Goal: Task Accomplishment & Management: Manage account settings

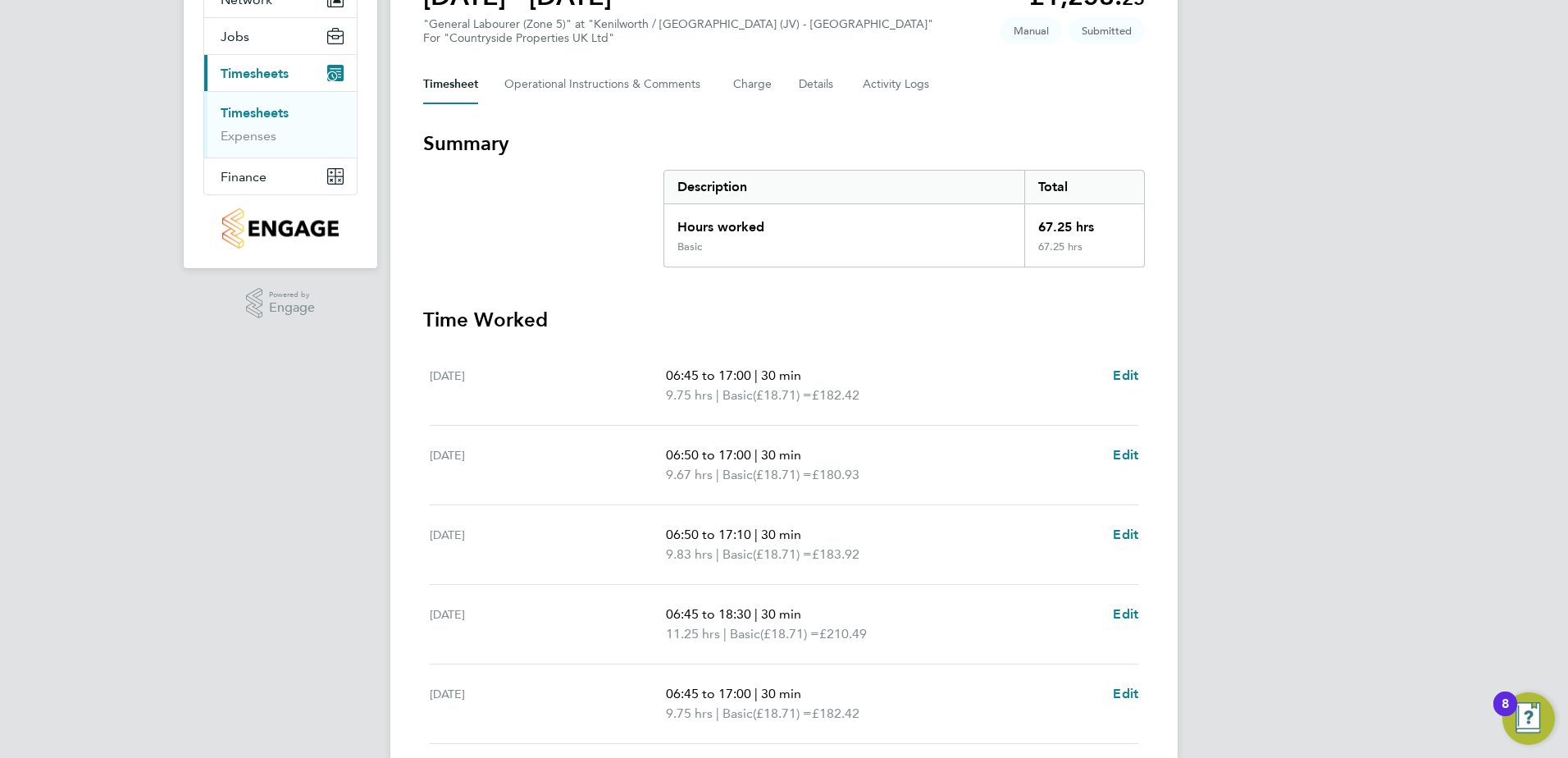
scroll to position [410, 0]
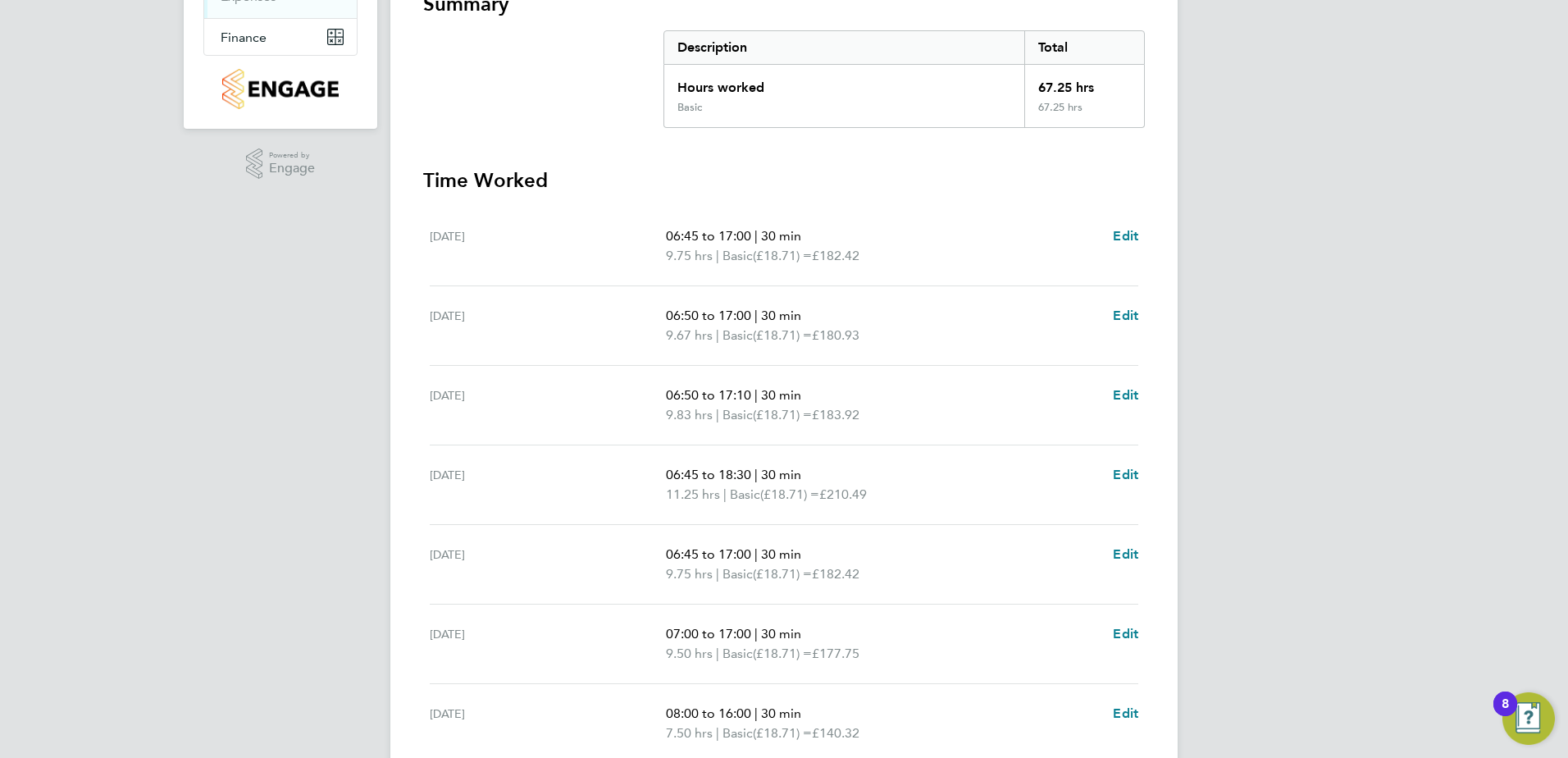
scroll to position [467, 0]
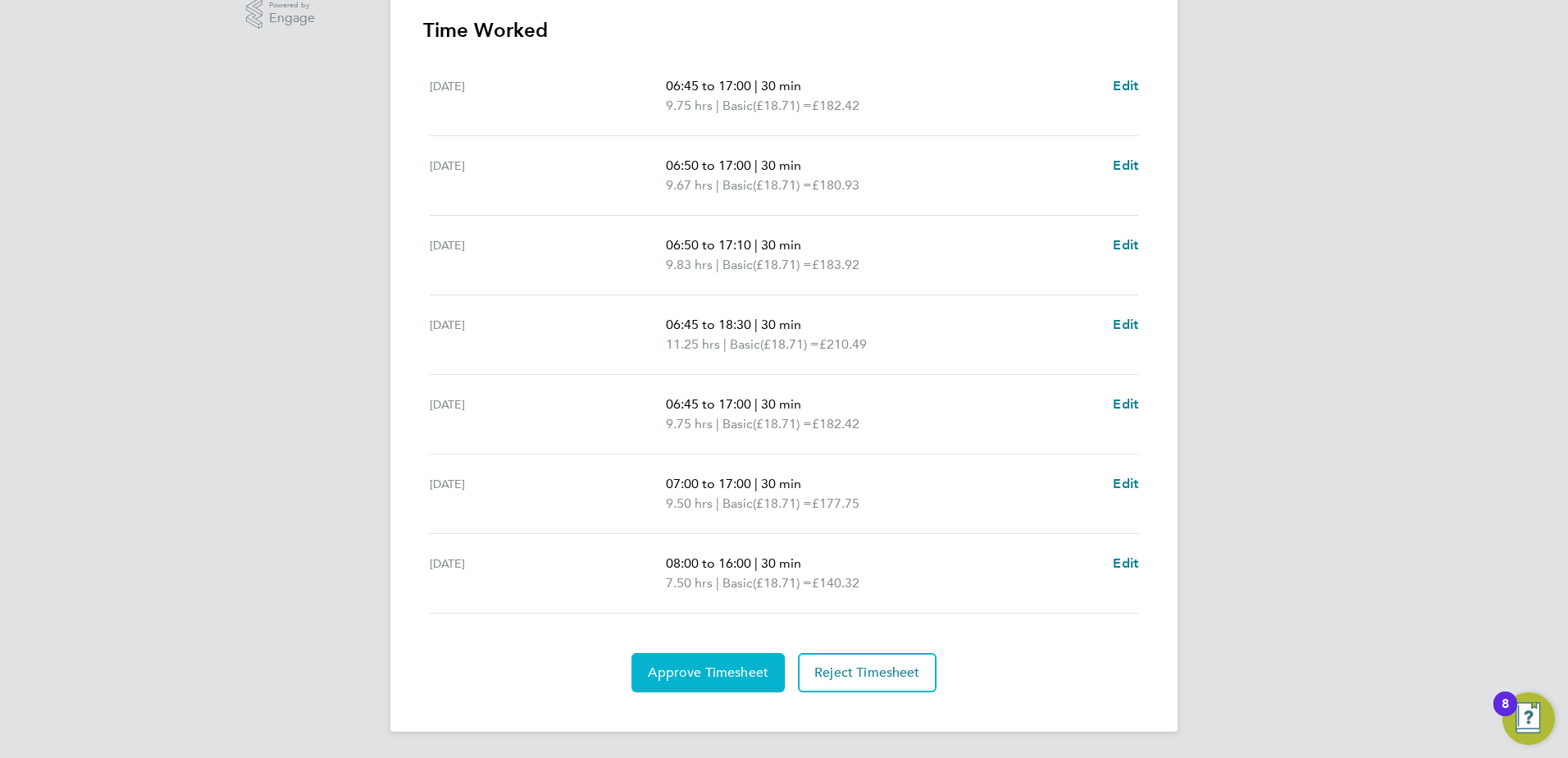
click at [690, 668] on span "Approve Timesheet" at bounding box center [707, 673] width 121 height 16
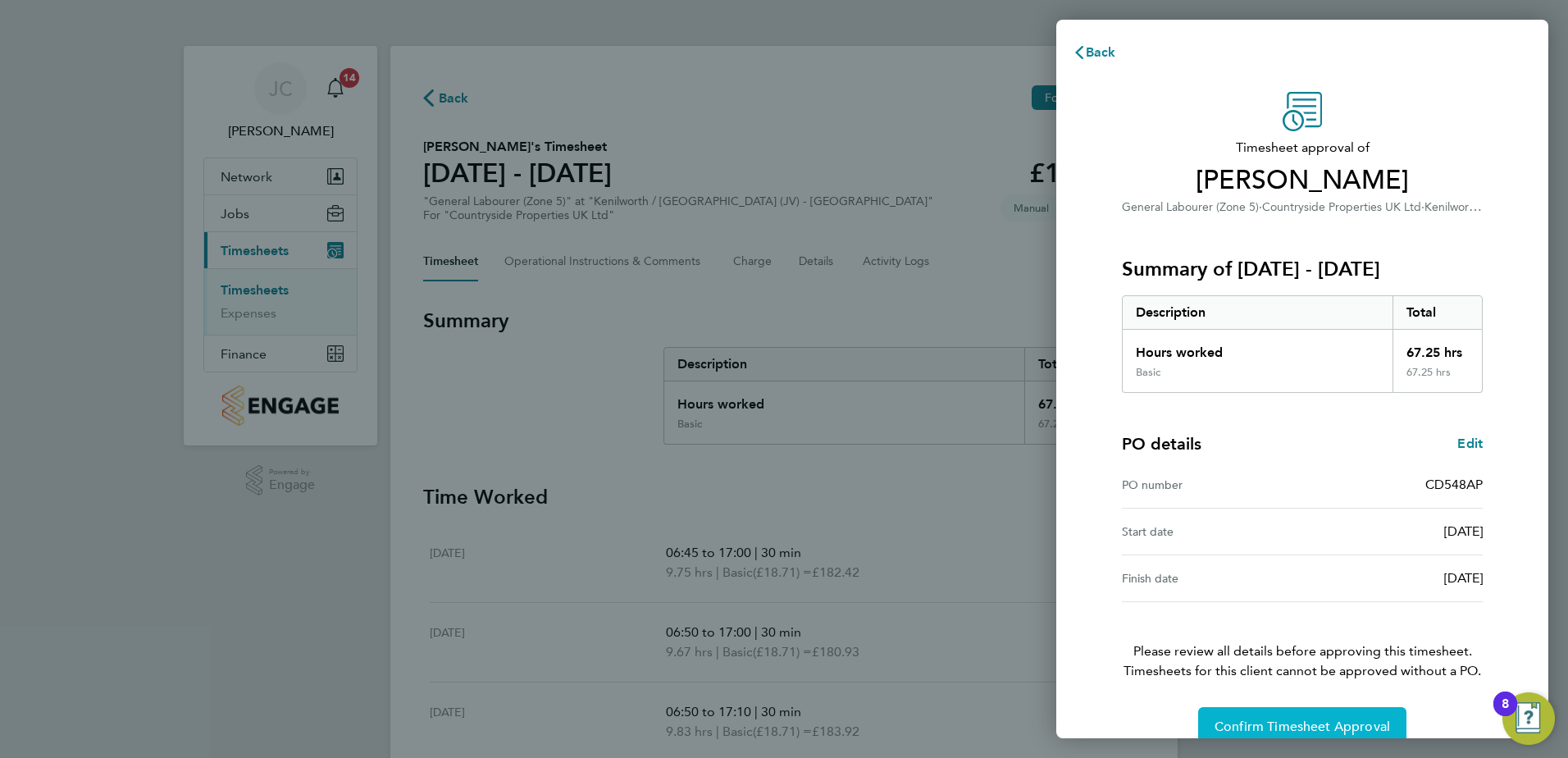
click at [1286, 724] on span "Confirm Timesheet Approval" at bounding box center [1302, 726] width 176 height 16
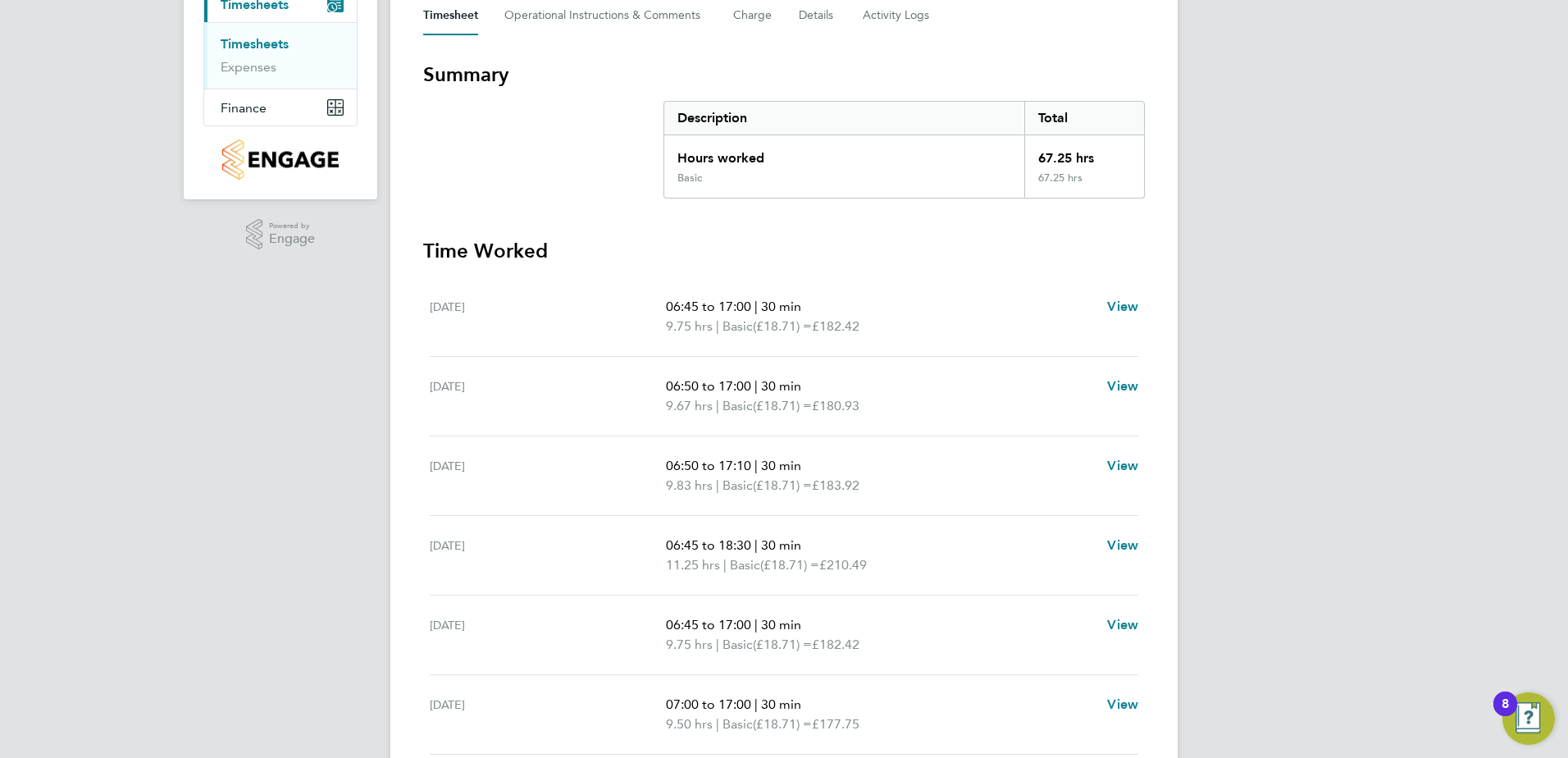
scroll to position [467, 0]
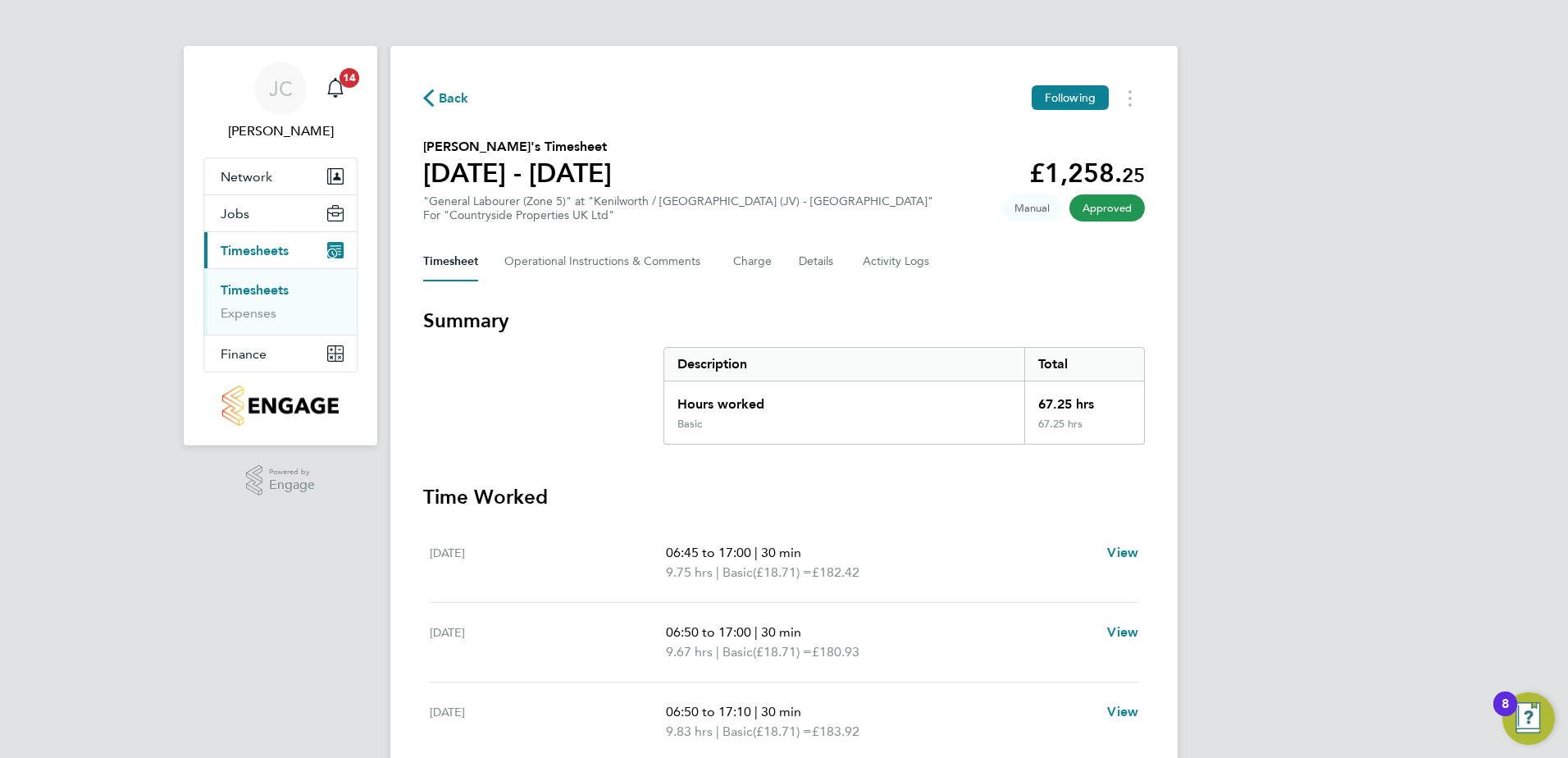
click at [242, 288] on link "Timesheets" at bounding box center [254, 289] width 68 height 15
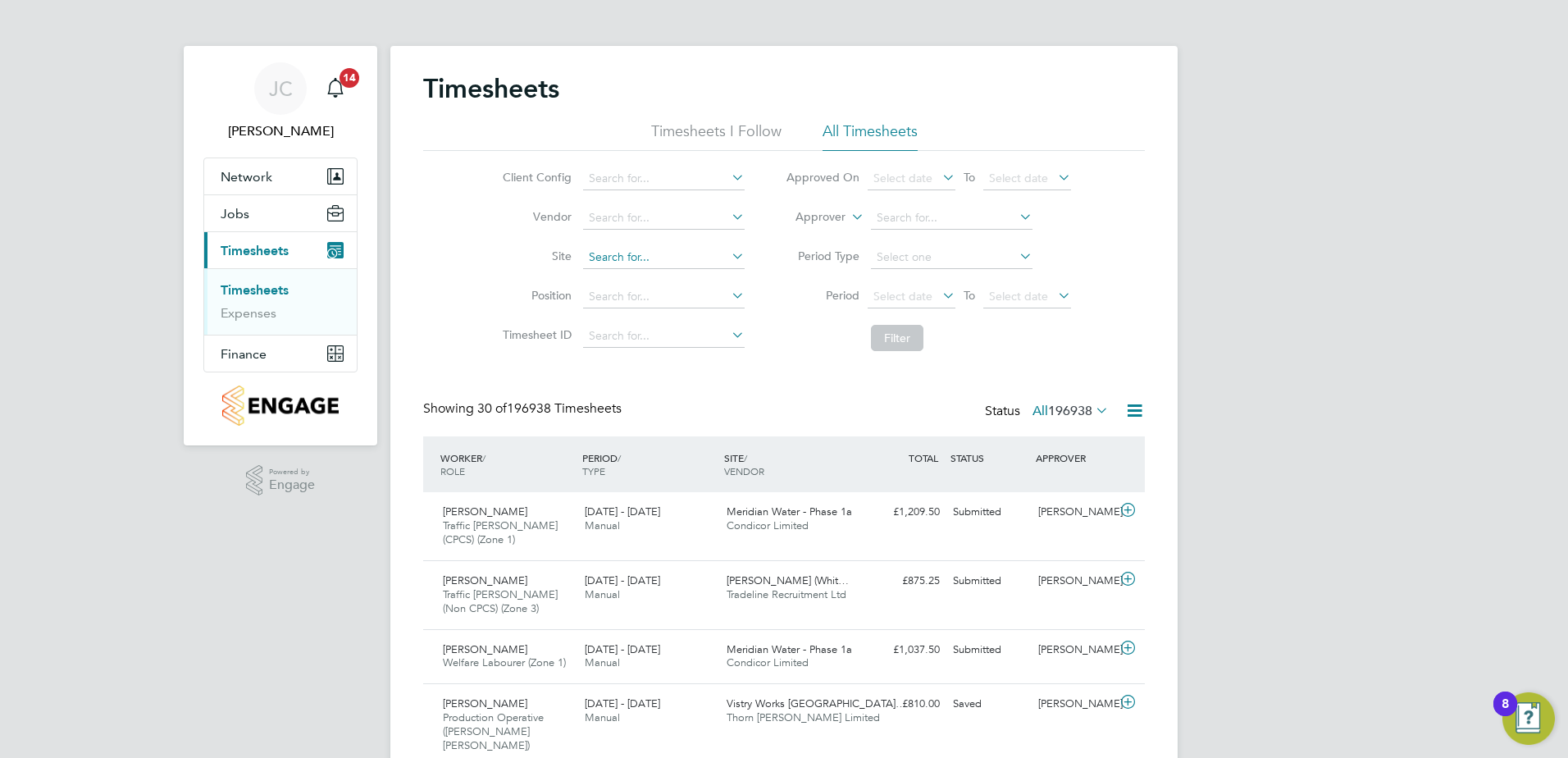
click at [620, 261] on input at bounding box center [664, 257] width 161 height 23
click at [636, 277] on li "Pickford Gate" at bounding box center [663, 279] width 163 height 22
type input "Pickford Gate"
click at [897, 338] on button "Filter" at bounding box center [897, 337] width 53 height 26
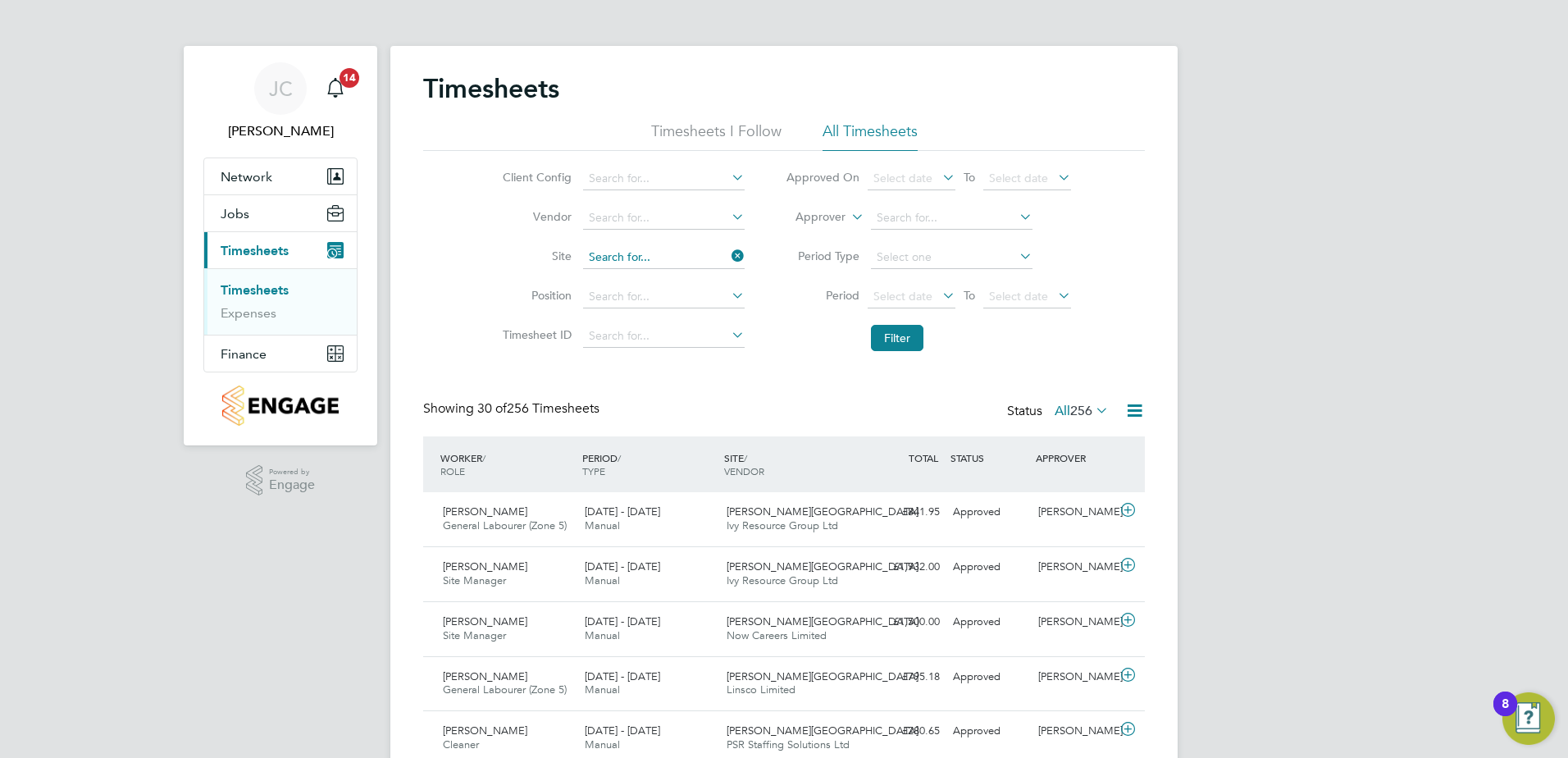
click at [676, 259] on input at bounding box center [664, 257] width 161 height 23
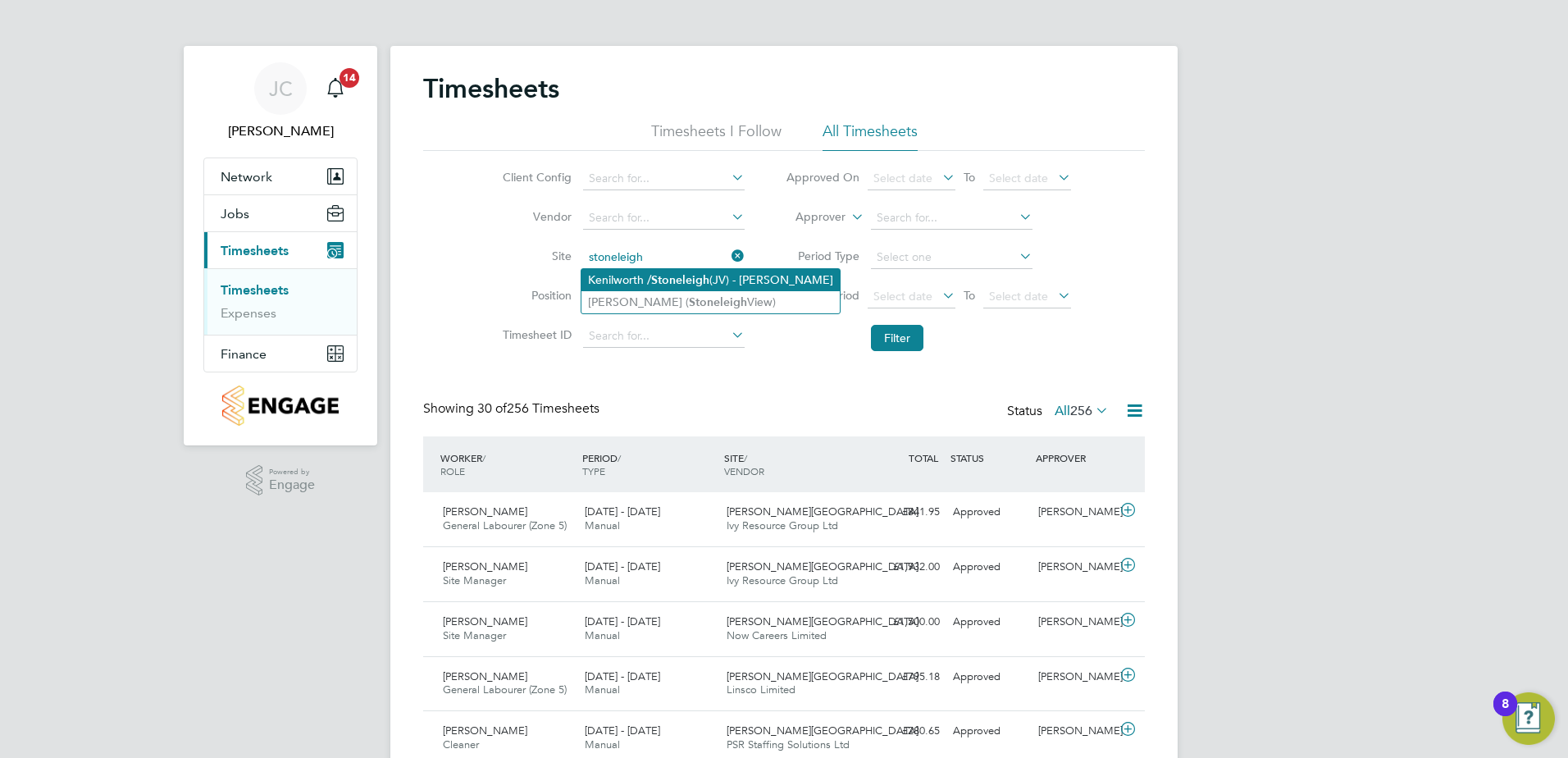
click at [676, 278] on b "Stoneleigh" at bounding box center [680, 279] width 58 height 14
type input "Kenilworth / Stoneleigh (JV) - Linden"
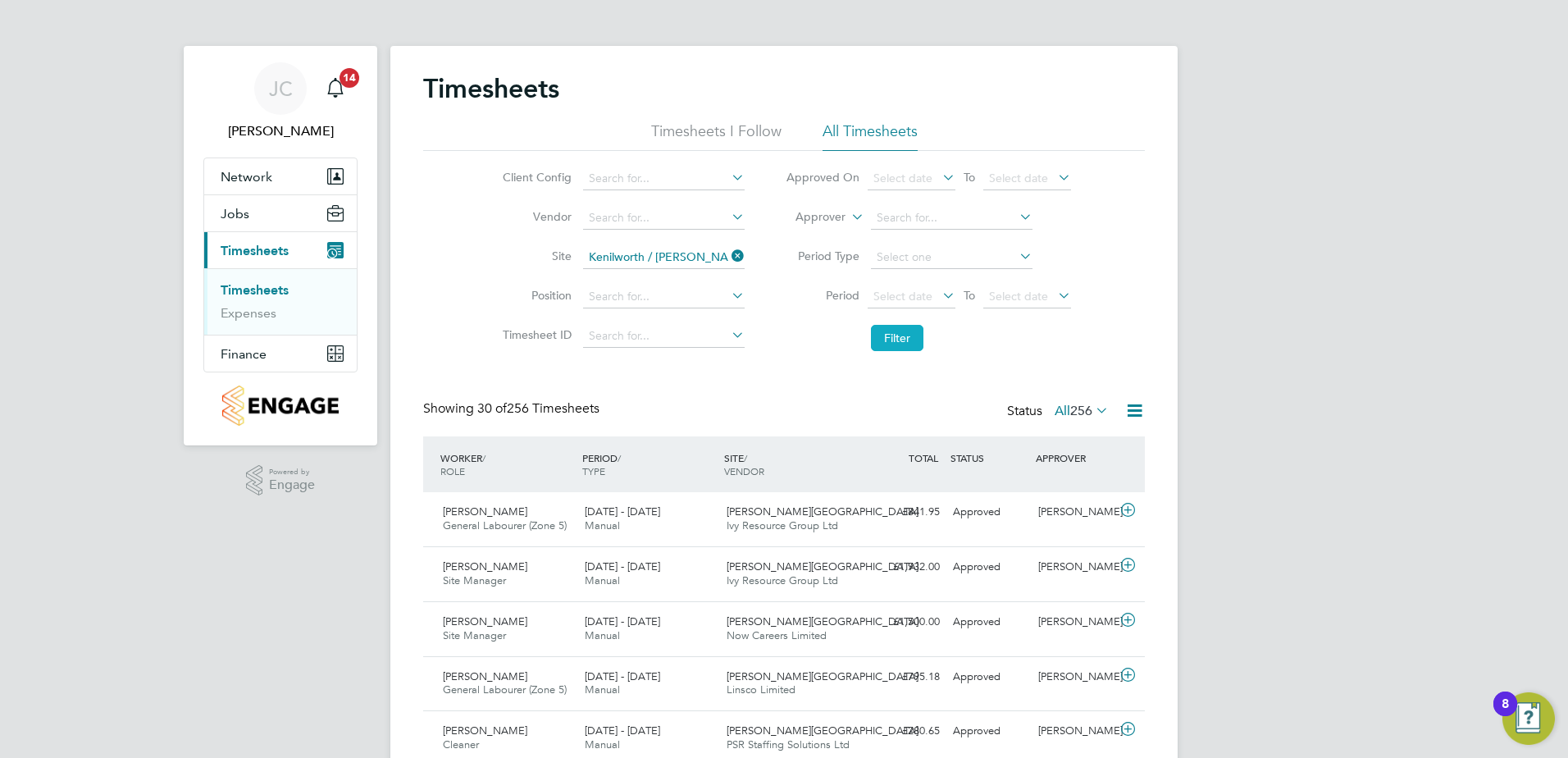
click at [920, 338] on button "Filter" at bounding box center [897, 337] width 53 height 26
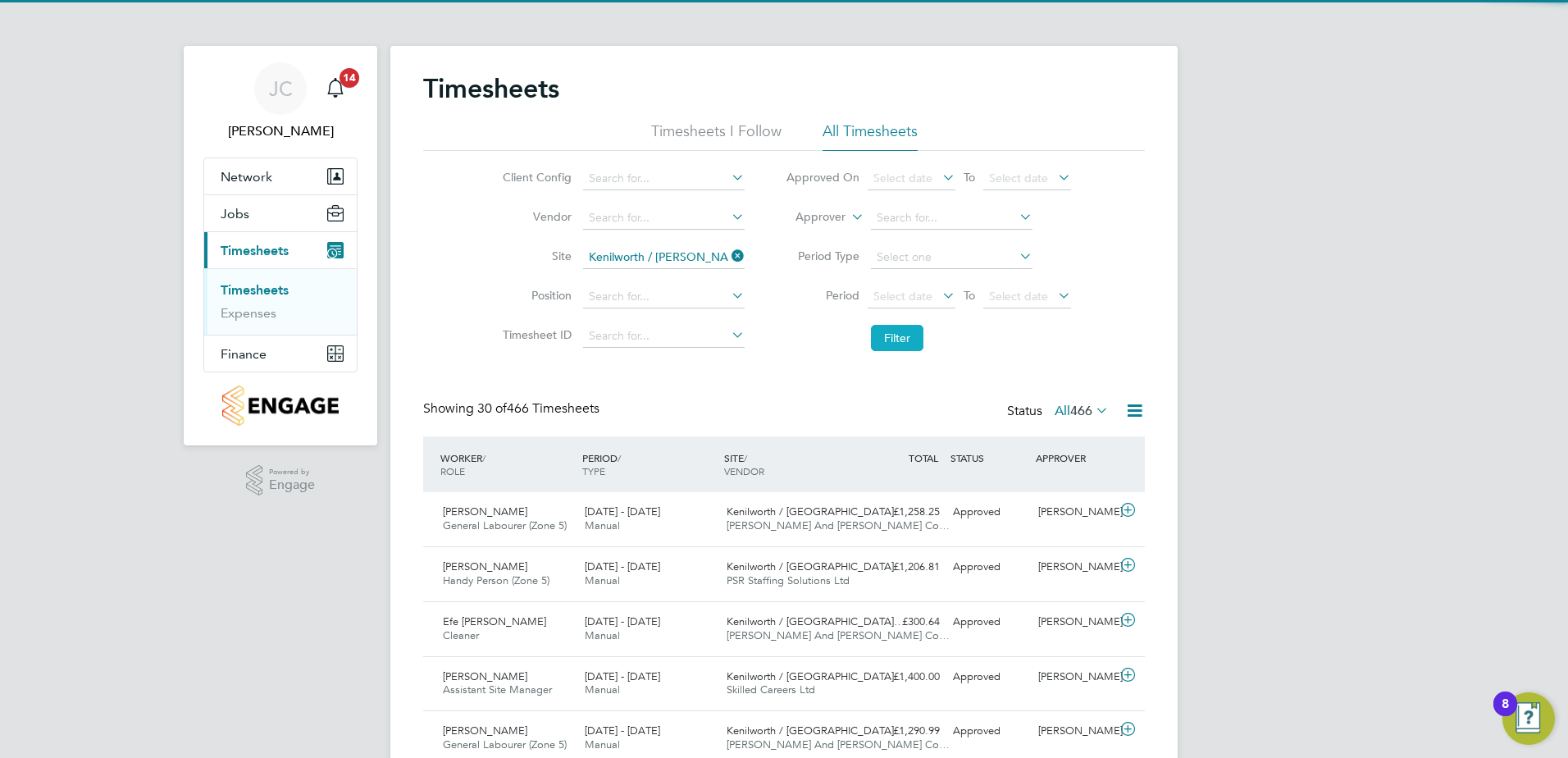
scroll to position [42, 142]
